Goal: Check status

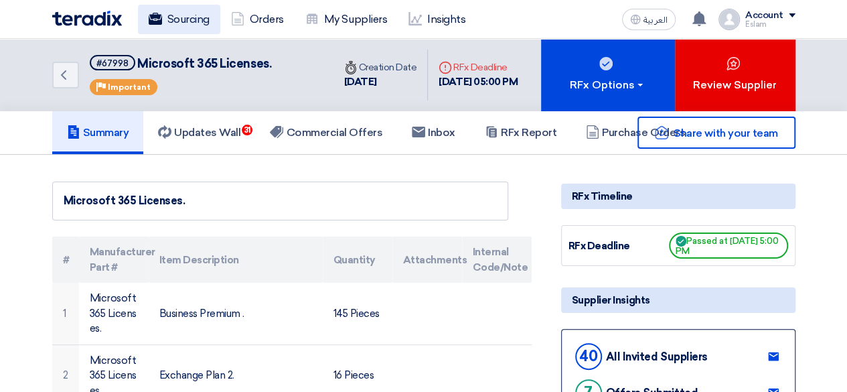
click at [176, 17] on link "Sourcing" at bounding box center [179, 19] width 82 height 29
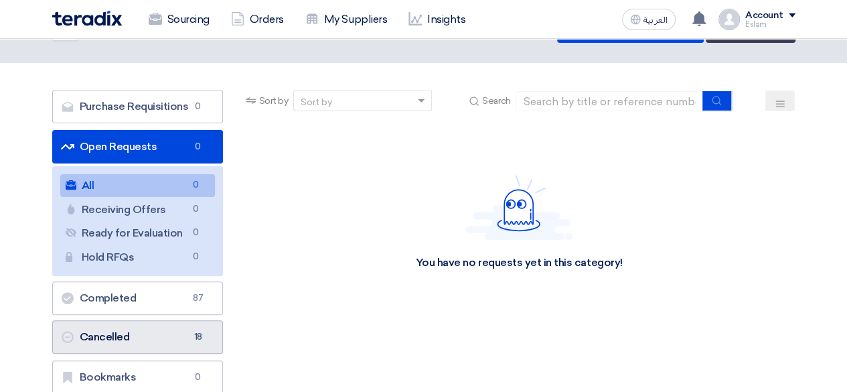
scroll to position [67, 0]
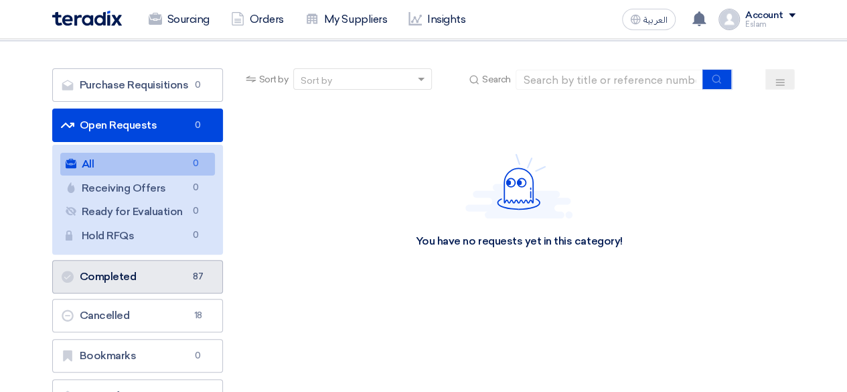
click at [173, 273] on link "Completed Completed 87" at bounding box center [137, 276] width 171 height 33
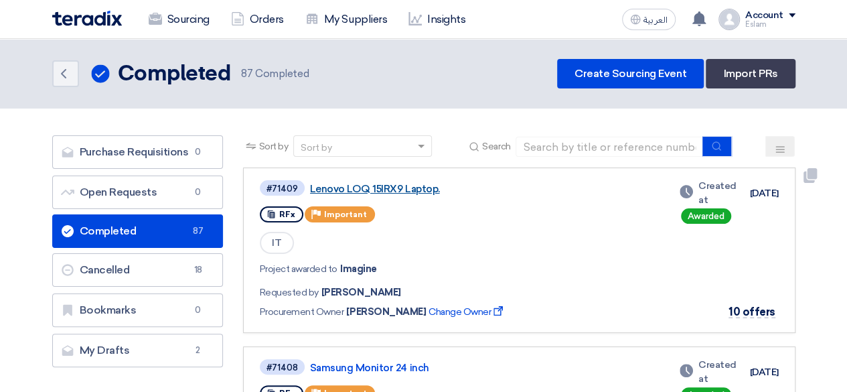
click at [407, 184] on link "Lenovo LOQ 15IRX9 Laptop." at bounding box center [477, 189] width 335 height 12
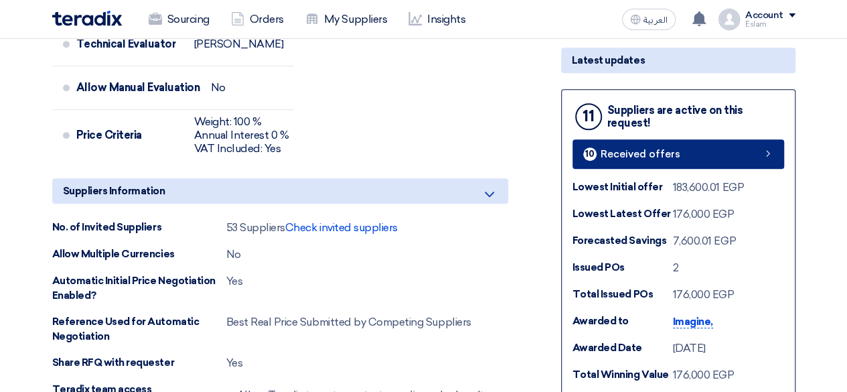
click at [636, 158] on div "10 Received offers" at bounding box center [631, 153] width 97 height 13
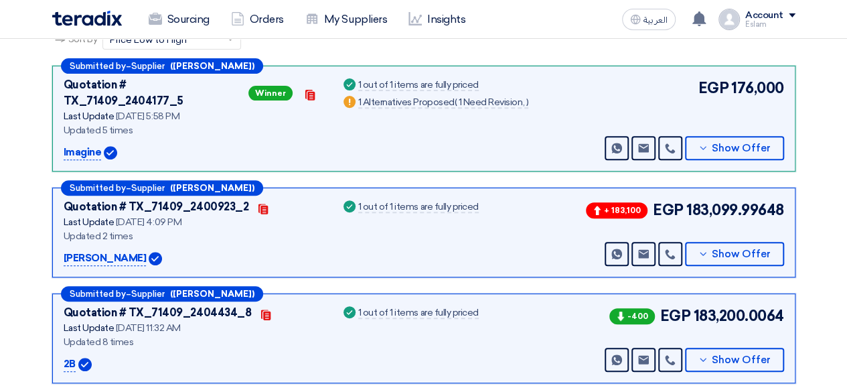
scroll to position [201, 0]
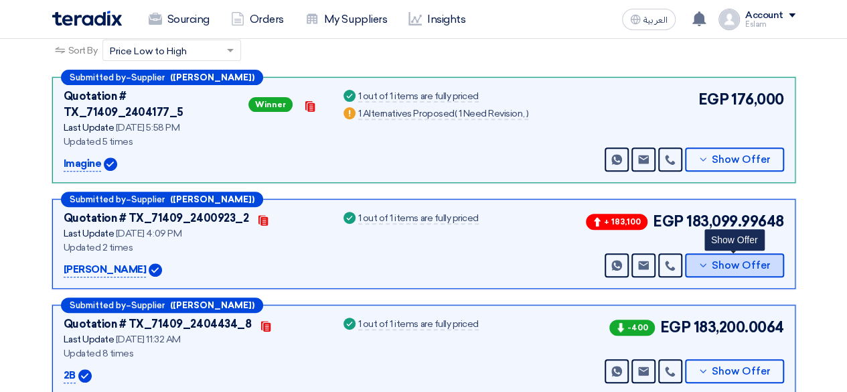
click at [749, 260] on span "Show Offer" at bounding box center [741, 265] width 59 height 10
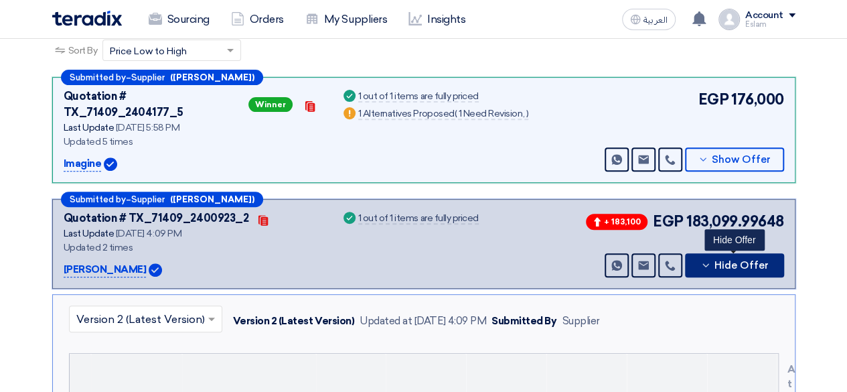
click at [740, 260] on span "Hide Offer" at bounding box center [742, 265] width 54 height 10
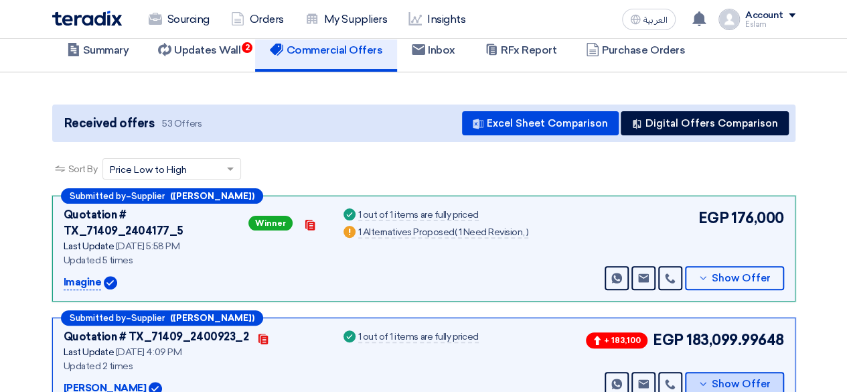
scroll to position [0, 0]
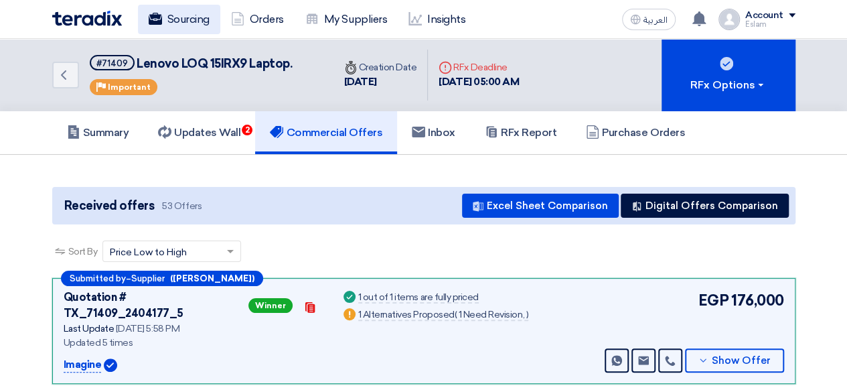
click at [166, 7] on link "Sourcing" at bounding box center [179, 19] width 82 height 29
